Goal: Contribute content: Contribute content

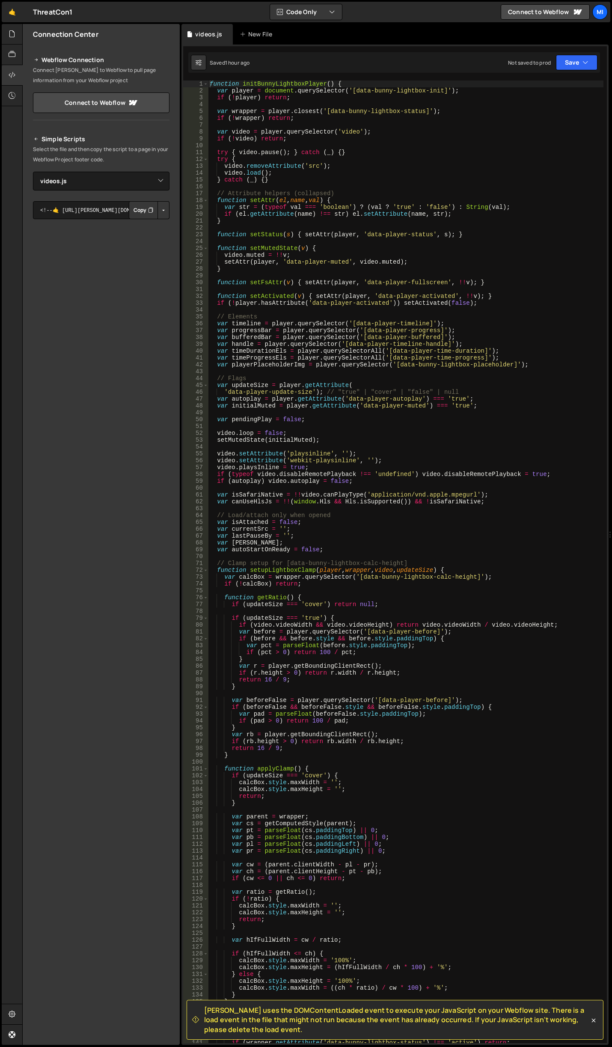
select select "48046"
click at [7, 36] on div at bounding box center [12, 34] width 21 height 21
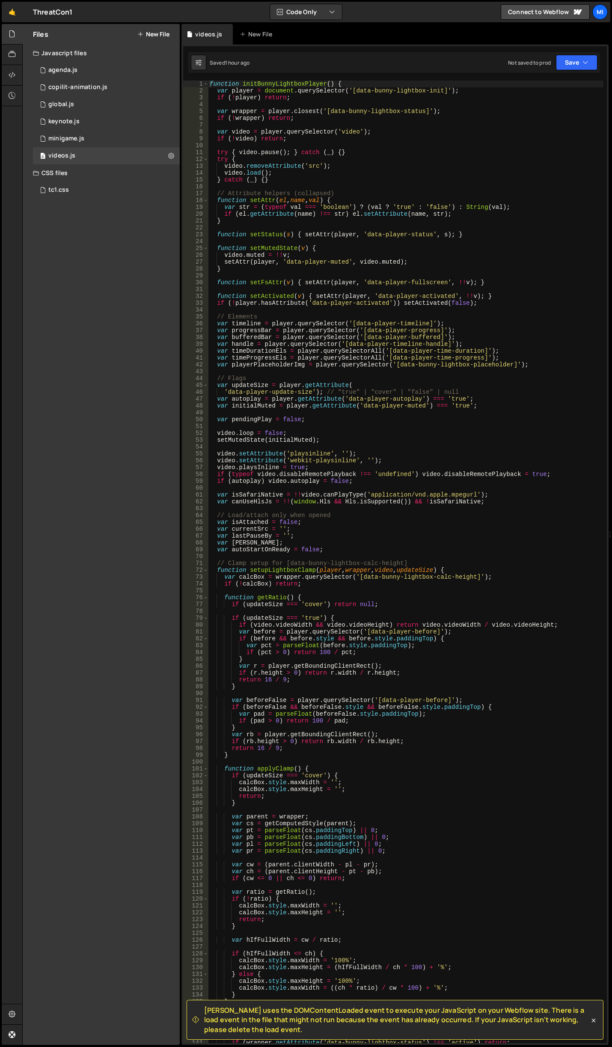
click at [159, 36] on button "New File" at bounding box center [153, 34] width 32 height 7
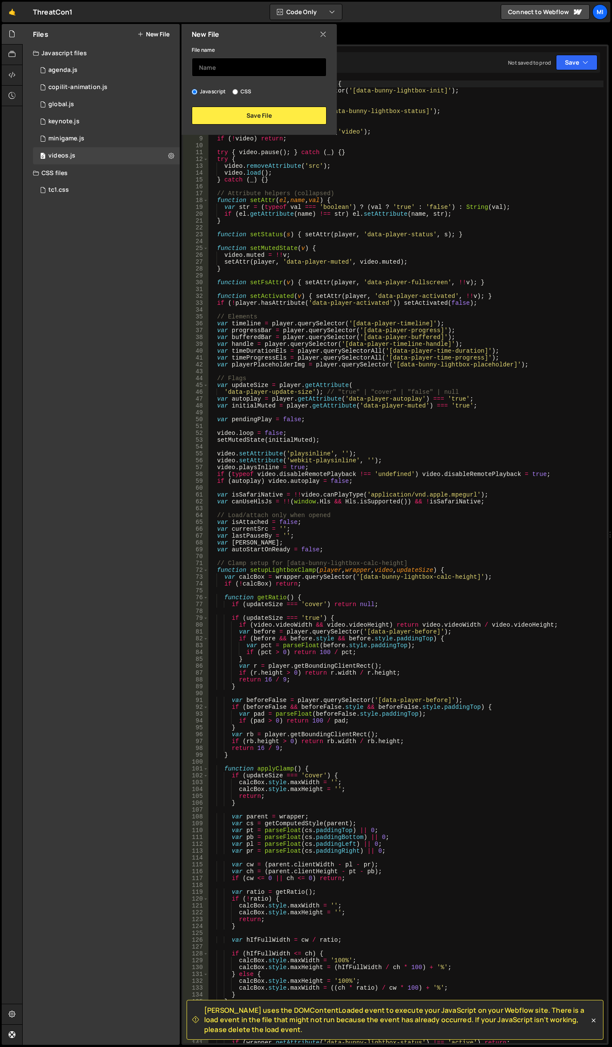
click at [253, 69] on input "text" at bounding box center [259, 67] width 135 height 19
type input "video-static"
click at [242, 120] on button "Save File" at bounding box center [259, 116] width 135 height 18
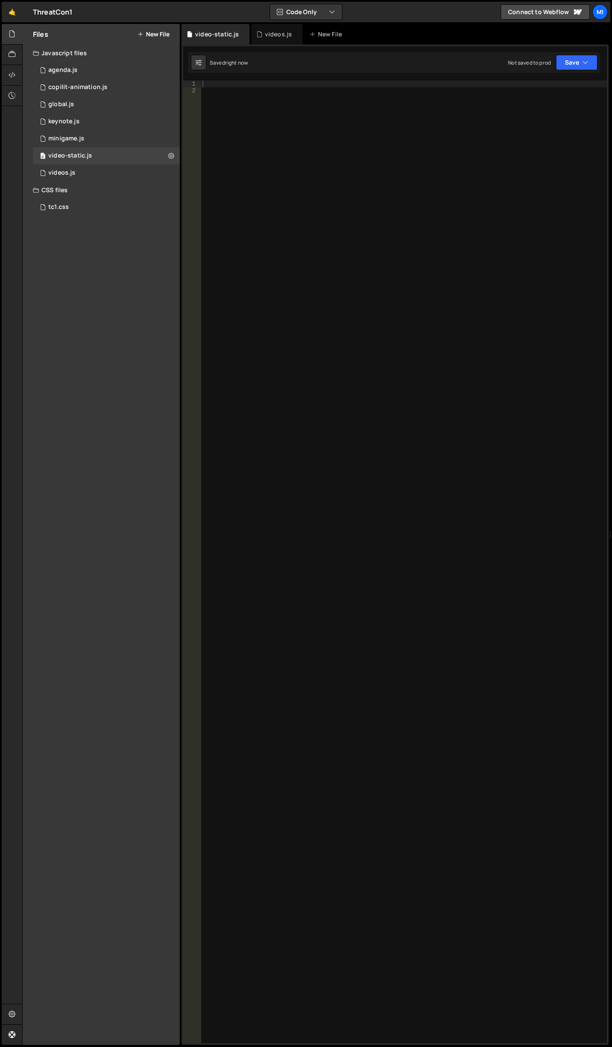
click at [327, 167] on div at bounding box center [404, 568] width 406 height 977
paste textarea "});"
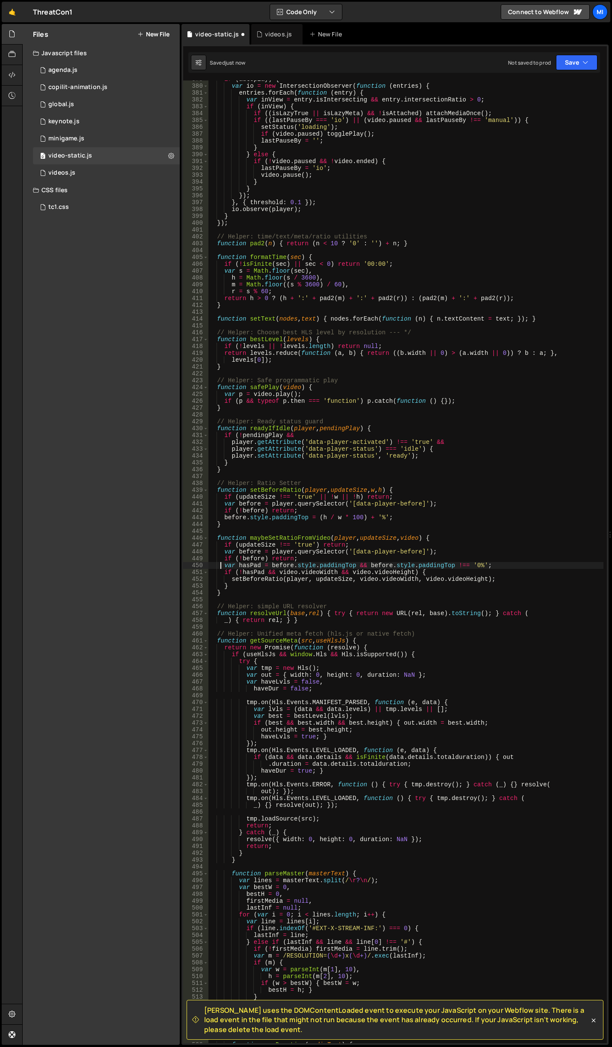
type textarea "var hasPad = before.style.paddingTop && before.style.paddingTop !== '0%';"
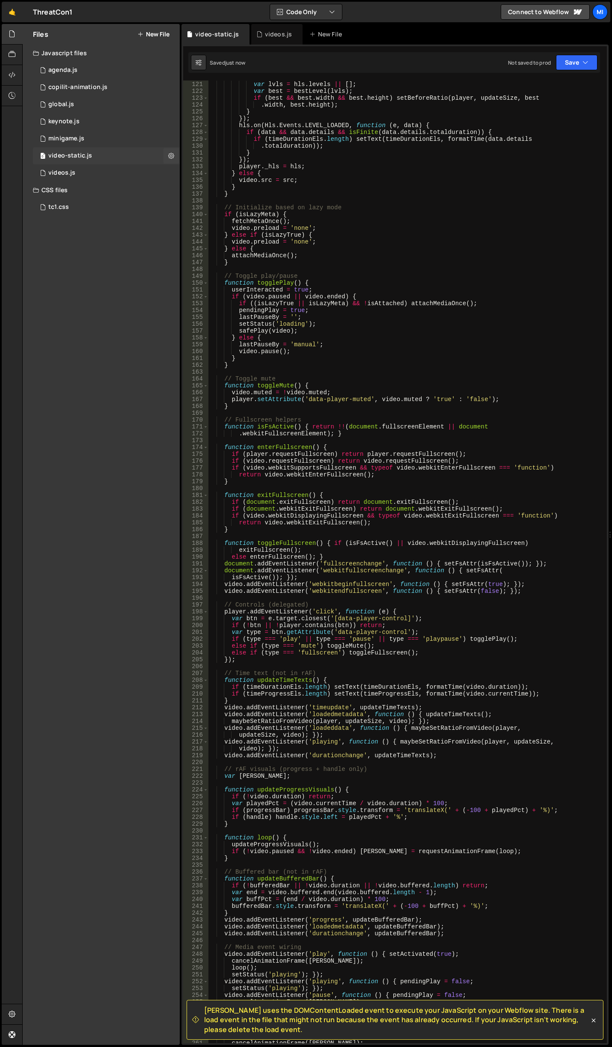
scroll to position [822, 0]
click at [18, 68] on div at bounding box center [12, 75] width 21 height 21
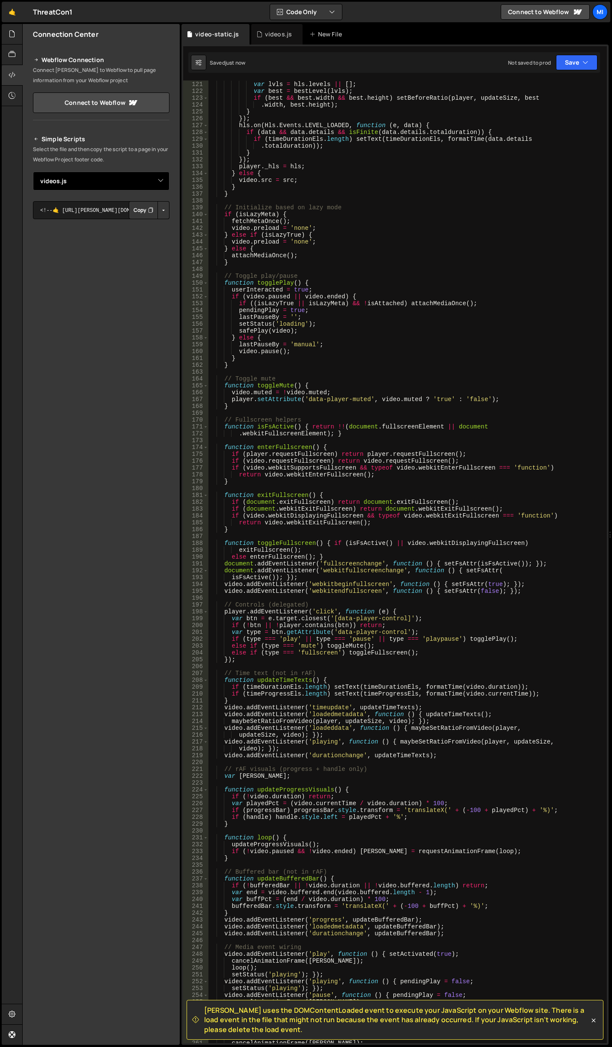
click at [155, 178] on select "Select File agenda.js copilit-animation.js global.js keynote.js minigame.js tc1…" at bounding box center [101, 181] width 137 height 19
select select "48050"
click at [33, 172] on select "Select File agenda.js copilit-animation.js global.js keynote.js minigame.js tc1…" at bounding box center [101, 181] width 137 height 19
click at [164, 211] on button "Button group with nested dropdown" at bounding box center [164, 210] width 12 height 18
click at [144, 221] on link "Copy Staging js" at bounding box center [133, 227] width 71 height 12
